Goal: Information Seeking & Learning: Learn about a topic

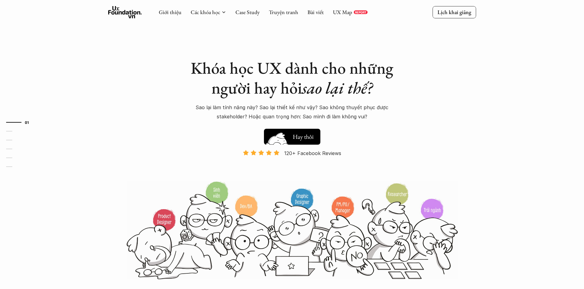
click at [303, 133] on h5 "Xem thử" at bounding box center [303, 135] width 21 height 9
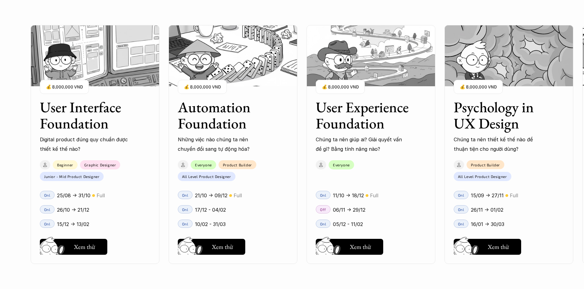
scroll to position [556, 0]
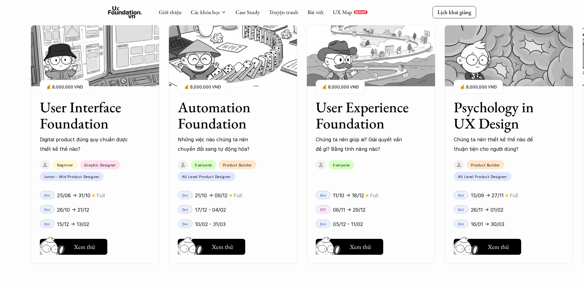
click at [355, 56] on img at bounding box center [370, 55] width 129 height 61
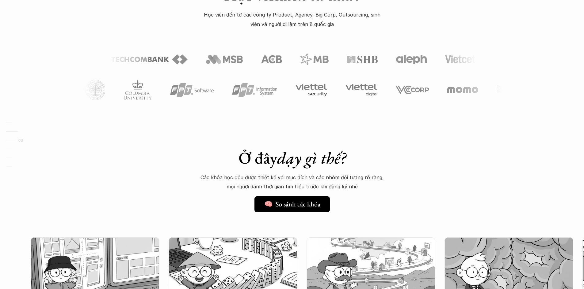
scroll to position [342, 0]
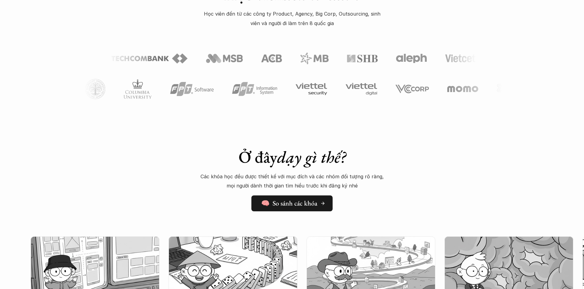
click at [297, 204] on h5 "🧠 So sánh các khóa" at bounding box center [289, 204] width 56 height 8
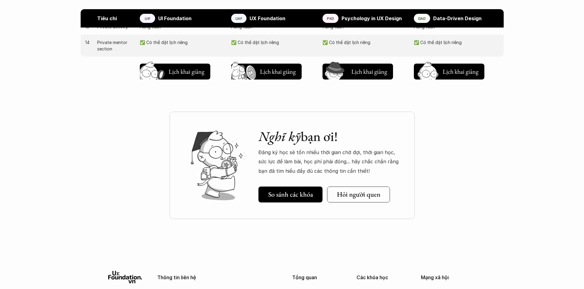
scroll to position [735, 0]
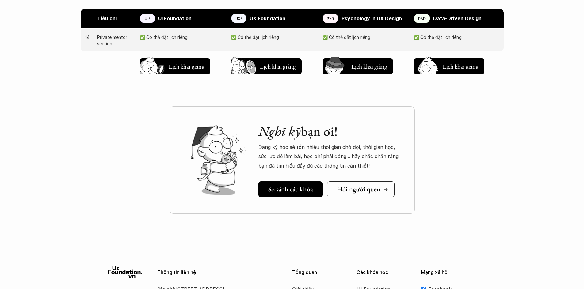
click at [337, 189] on h5 "Hỏi người quen" at bounding box center [358, 190] width 43 height 8
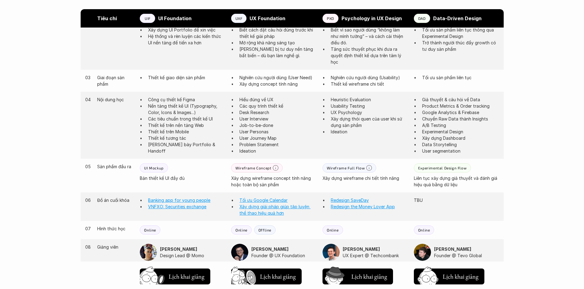
scroll to position [429, 0]
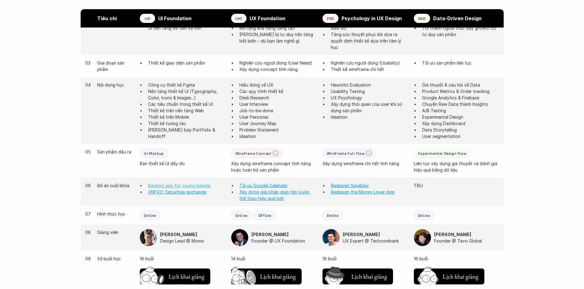
click at [188, 186] on link "Banking app for young people" at bounding box center [179, 185] width 62 height 5
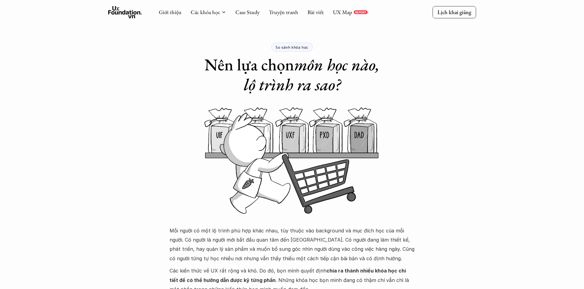
scroll to position [0, 0]
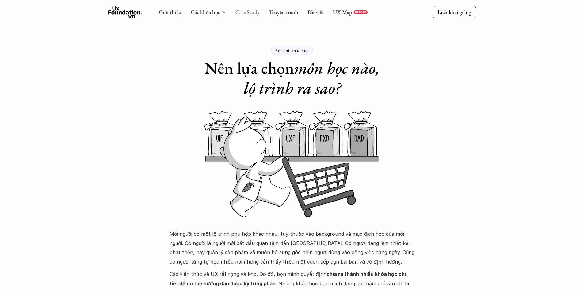
click at [256, 13] on link "Case Study" at bounding box center [247, 12] width 24 height 7
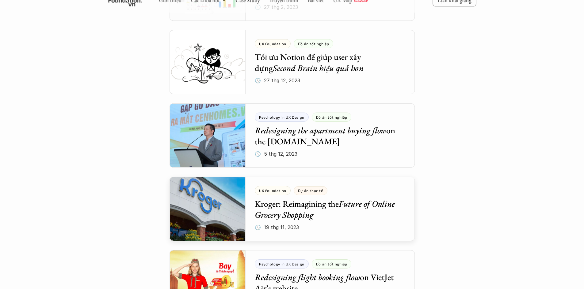
scroll to position [1501, 0]
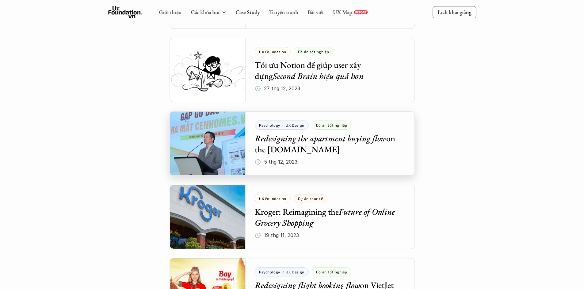
click at [351, 157] on div at bounding box center [291, 143] width 245 height 64
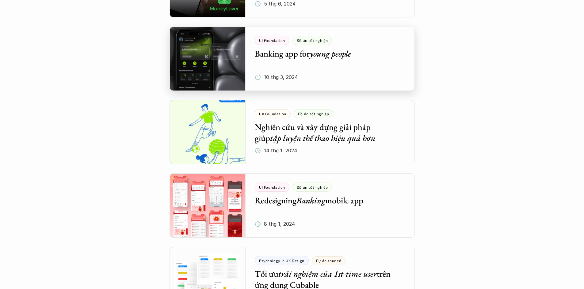
scroll to position [1240, 0]
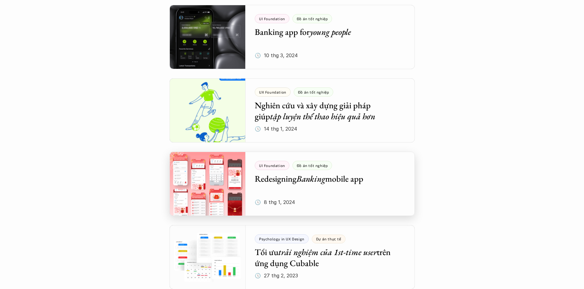
click at [341, 182] on div at bounding box center [291, 184] width 245 height 64
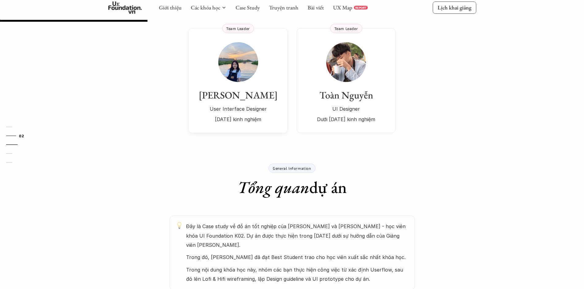
scroll to position [123, 0]
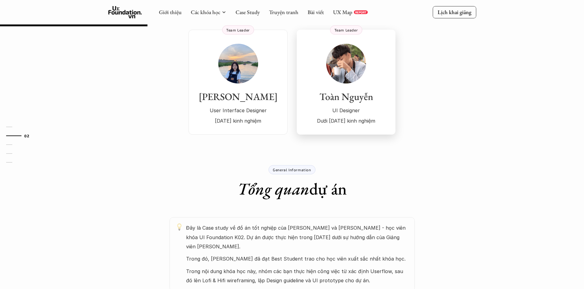
click at [340, 96] on h3 "Toàn Nguyễn" at bounding box center [346, 97] width 86 height 12
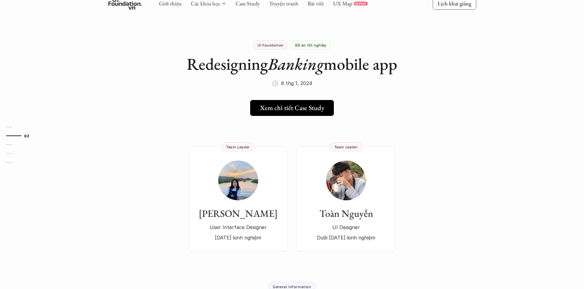
scroll to position [0, 0]
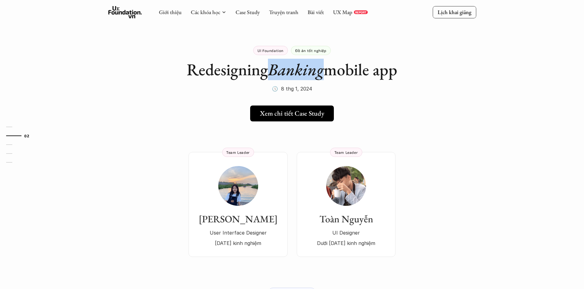
drag, startPoint x: 270, startPoint y: 69, endPoint x: 323, endPoint y: 74, distance: 54.2
click at [323, 74] on em "Banking" at bounding box center [296, 69] width 56 height 21
drag, startPoint x: 313, startPoint y: 74, endPoint x: 427, endPoint y: 53, distance: 116.2
click at [291, 116] on h5 "Xem chi tiết Case Study" at bounding box center [290, 114] width 64 height 8
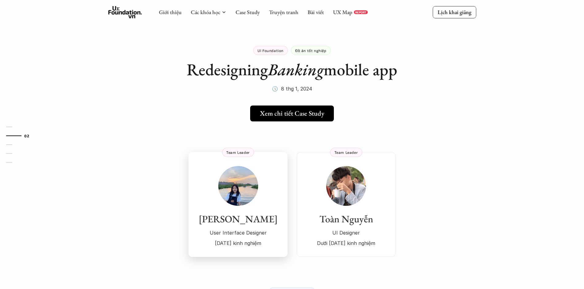
click at [236, 201] on img at bounding box center [238, 186] width 40 height 40
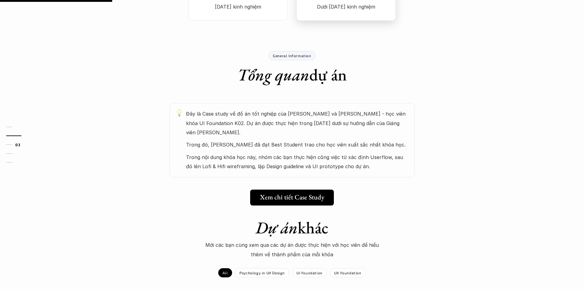
scroll to position [276, 0]
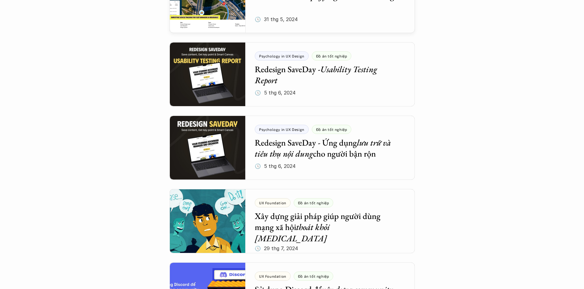
scroll to position [857, 0]
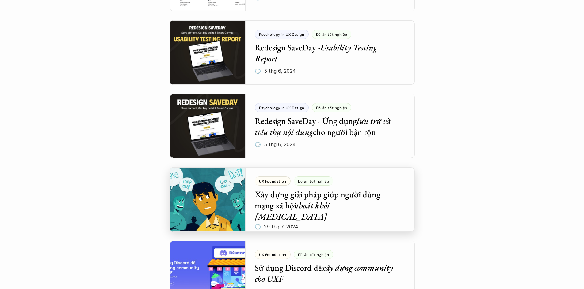
click at [195, 191] on div at bounding box center [291, 200] width 245 height 64
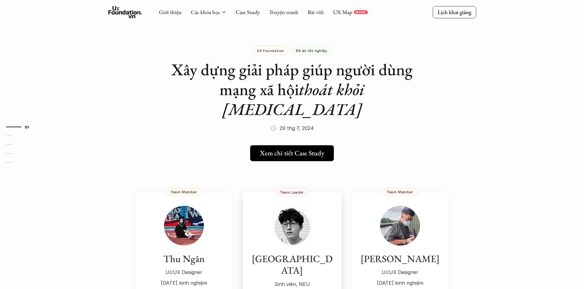
click at [273, 206] on div "[PERSON_NAME] viên, NEU Fresher" at bounding box center [292, 253] width 86 height 94
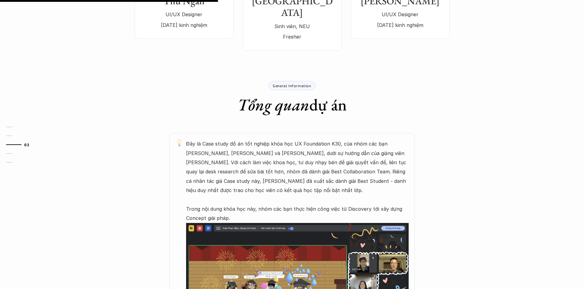
scroll to position [276, 0]
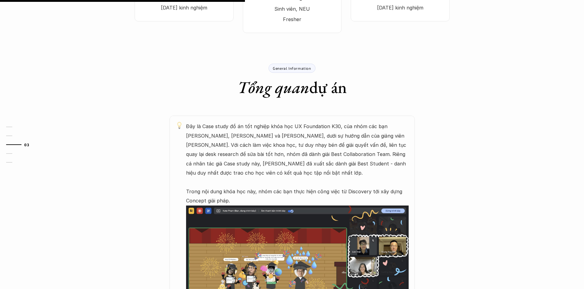
click at [229, 212] on img at bounding box center [297, 271] width 222 height 130
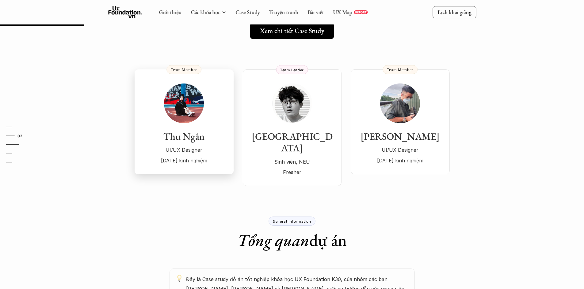
scroll to position [0, 0]
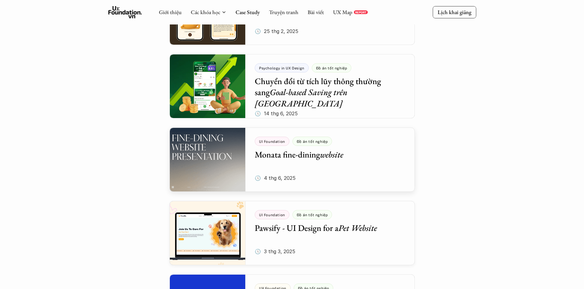
scroll to position [447, 0]
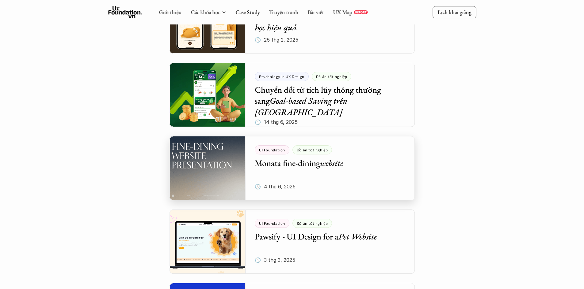
click at [271, 151] on div at bounding box center [291, 168] width 245 height 64
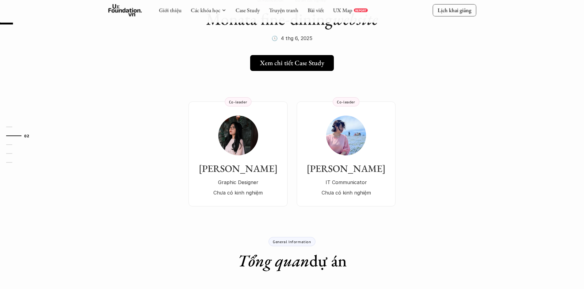
scroll to position [123, 0]
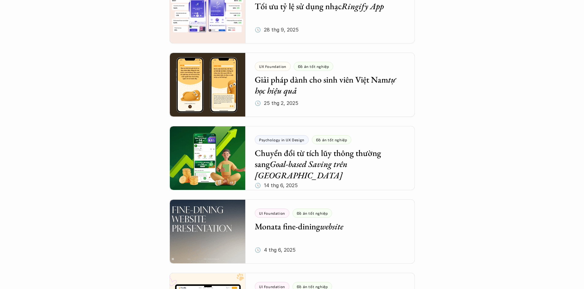
scroll to position [416, 0]
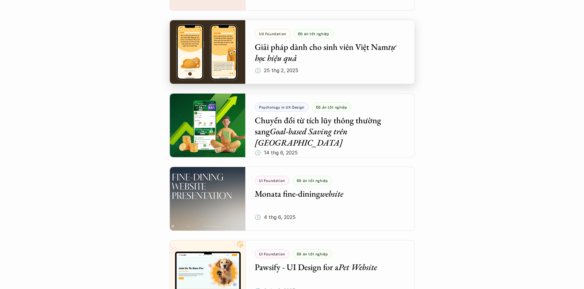
click at [283, 55] on div at bounding box center [291, 52] width 245 height 64
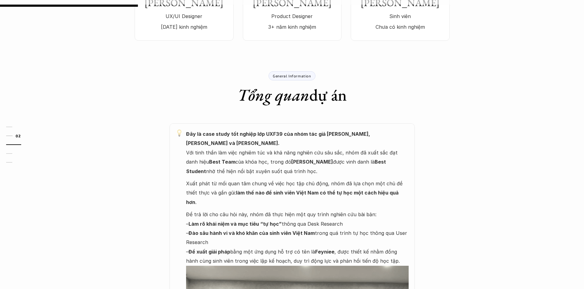
scroll to position [123, 0]
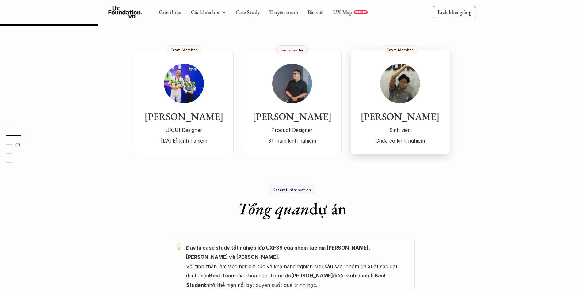
click at [393, 97] on img at bounding box center [400, 84] width 40 height 40
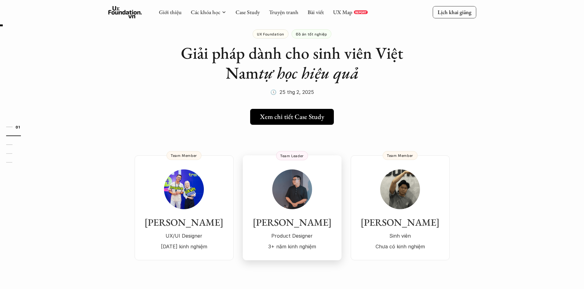
scroll to position [0, 0]
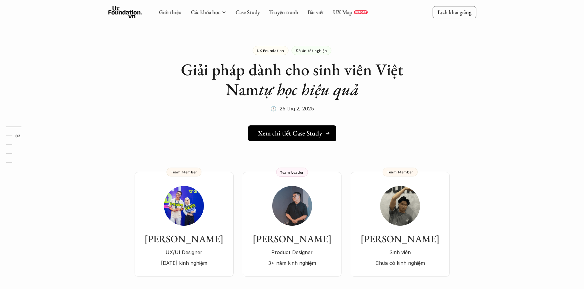
click at [292, 130] on h5 "Xem chi tiết Case Study" at bounding box center [290, 134] width 64 height 8
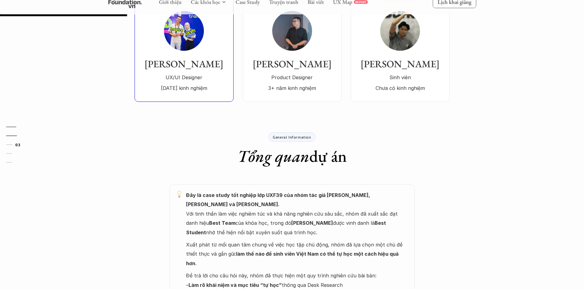
scroll to position [184, 0]
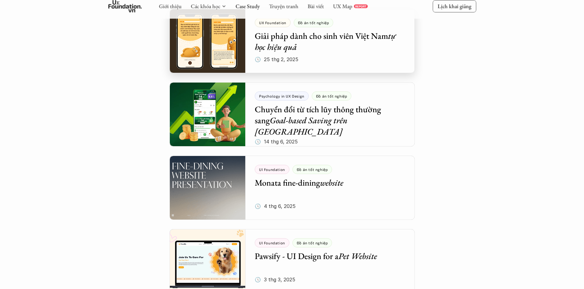
scroll to position [447, 0]
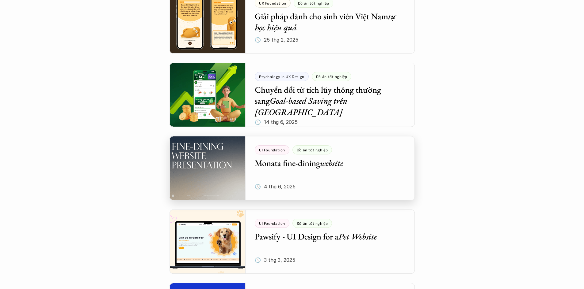
click at [293, 166] on div at bounding box center [291, 168] width 245 height 64
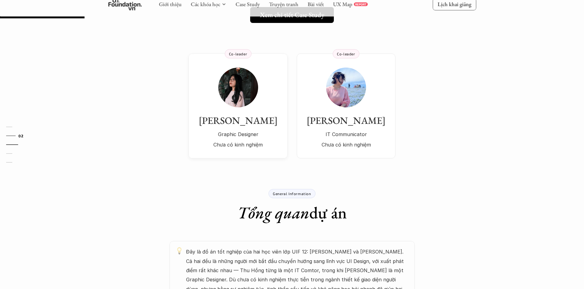
scroll to position [92, 0]
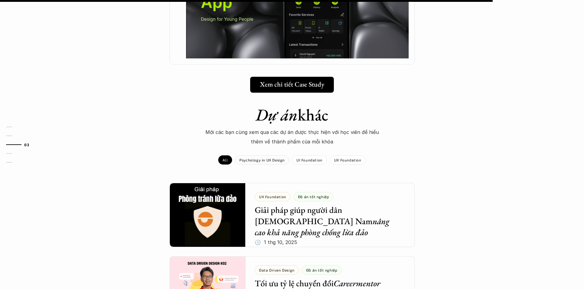
scroll to position [643, 0]
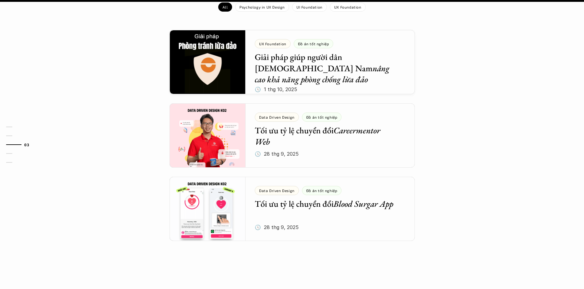
drag, startPoint x: 469, startPoint y: 17, endPoint x: 490, endPoint y: 18, distance: 20.8
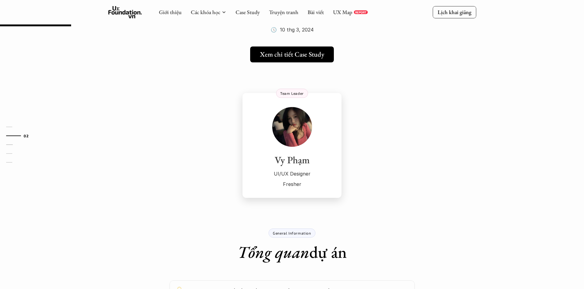
scroll to position [31, 0]
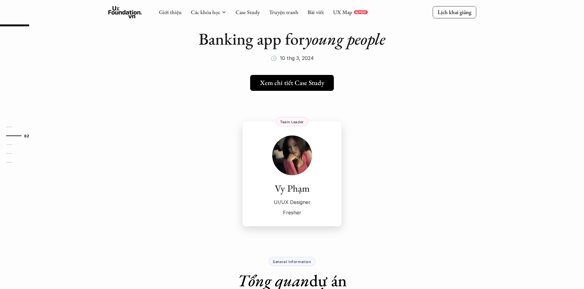
click at [310, 160] on img at bounding box center [292, 156] width 40 height 40
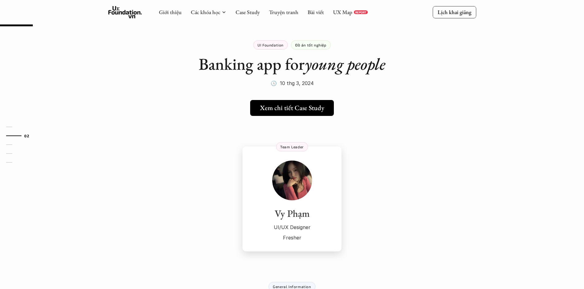
scroll to position [0, 0]
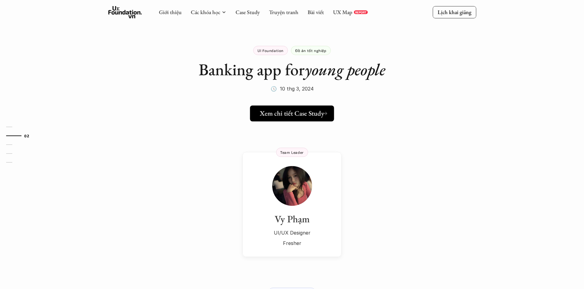
click at [292, 175] on img at bounding box center [292, 186] width 40 height 40
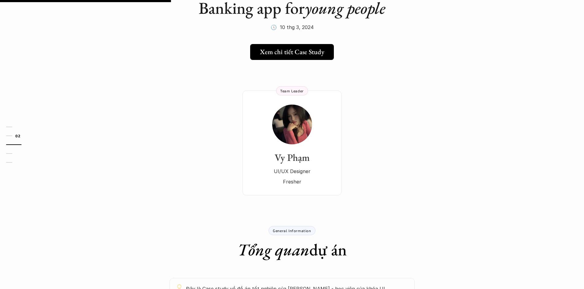
scroll to position [61, 0]
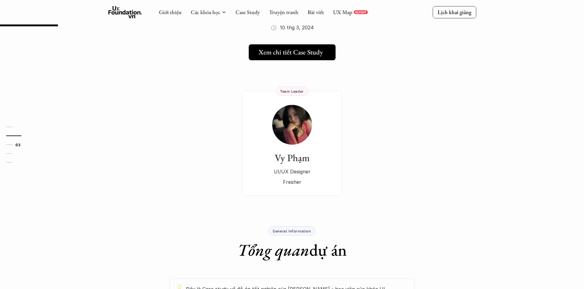
click at [287, 49] on h5 "Xem chi tiết Case Study" at bounding box center [290, 52] width 64 height 8
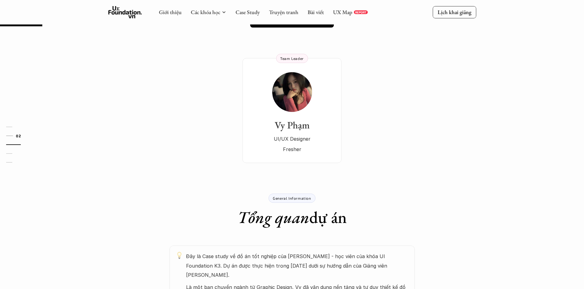
scroll to position [0, 0]
